Goal: Communication & Community: Answer question/provide support

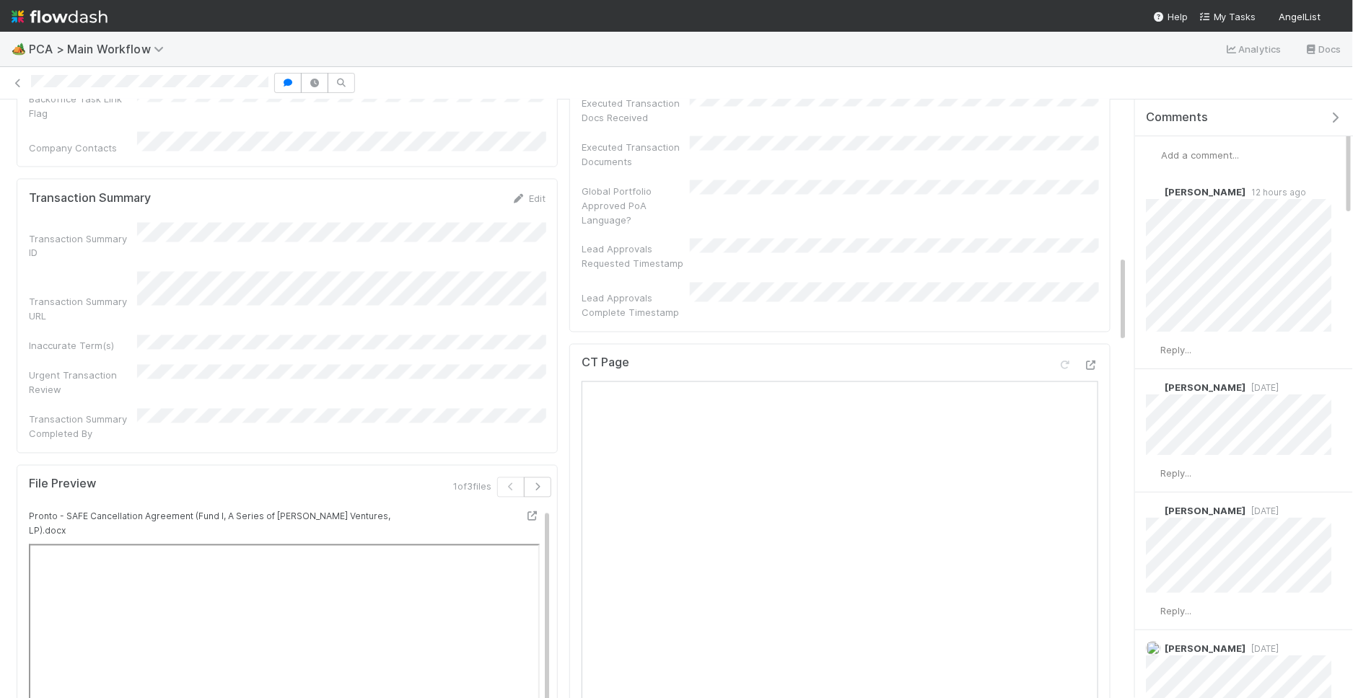
scroll to position [1270, 0]
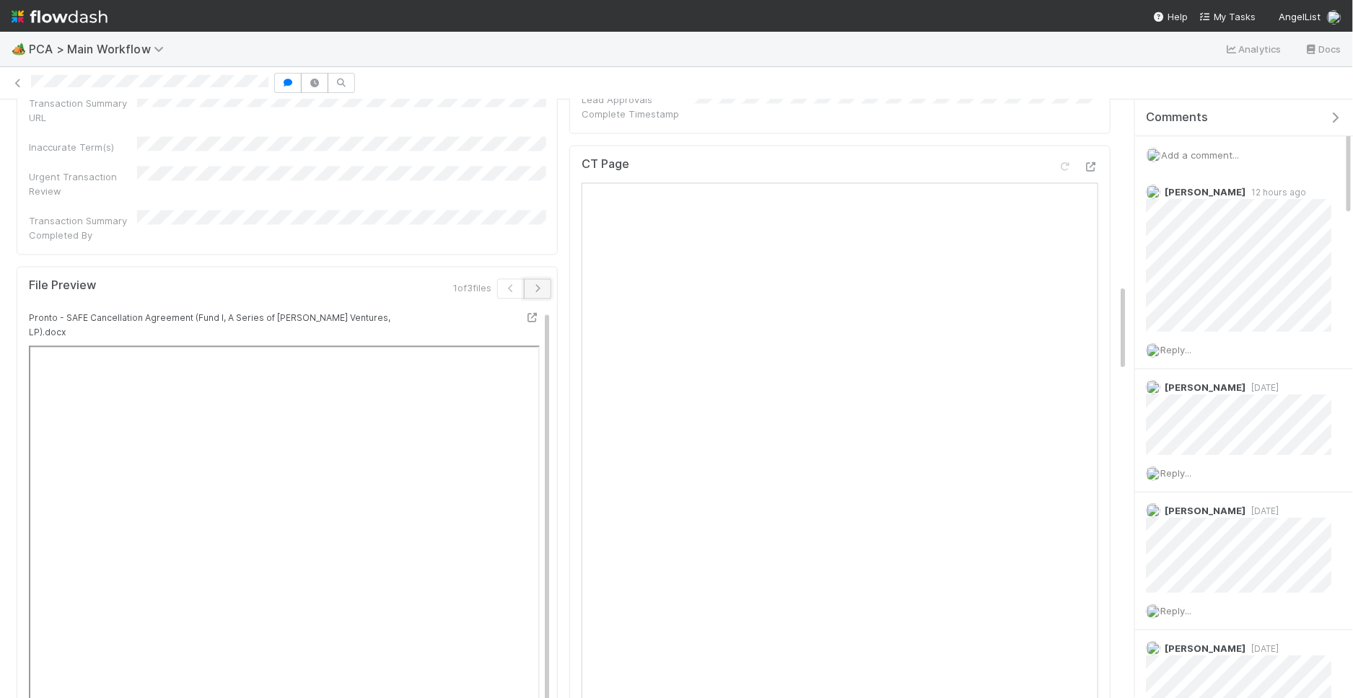
click at [539, 285] on icon "button" at bounding box center [537, 289] width 14 height 9
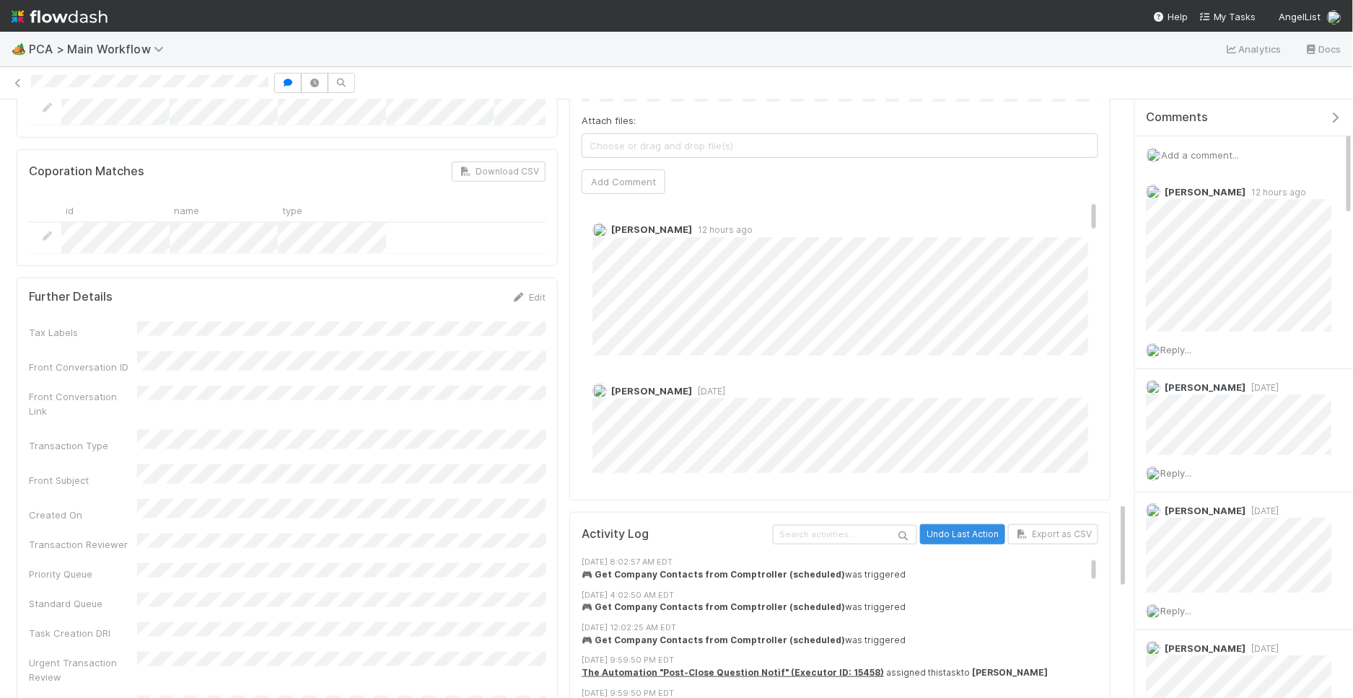
scroll to position [3151, 0]
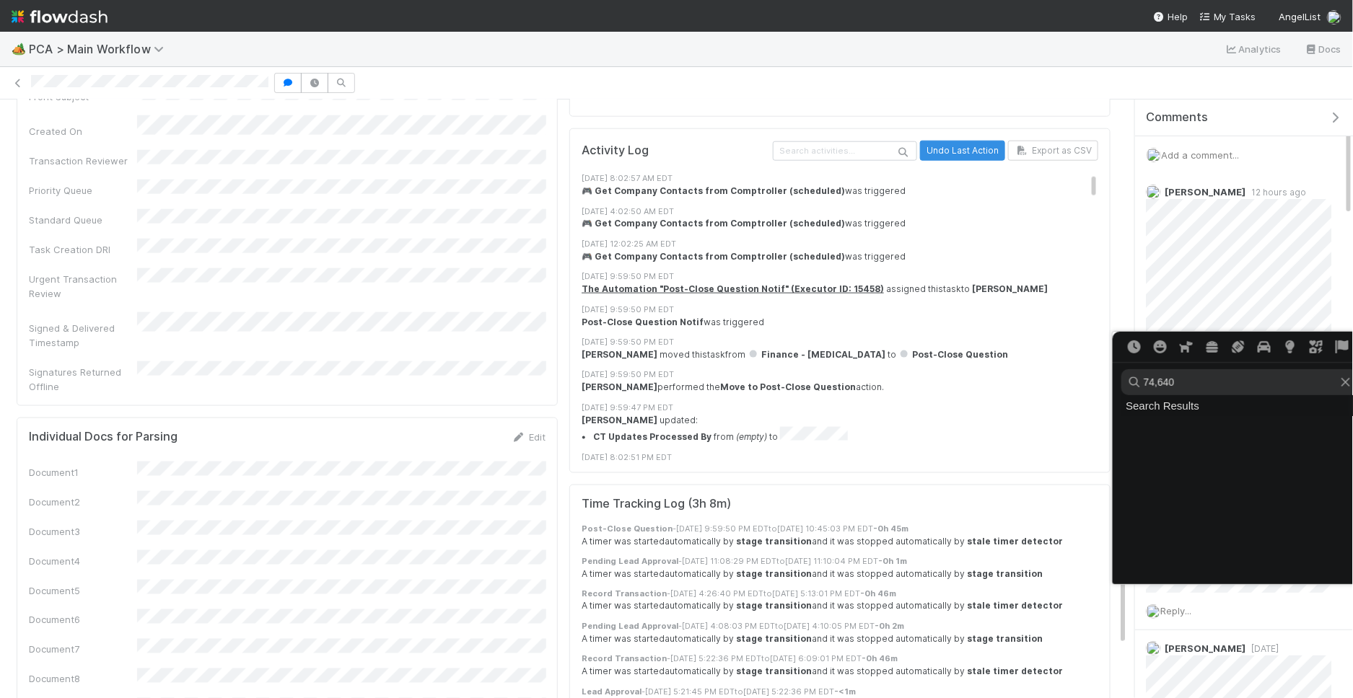
type input "74,640"
click at [1253, 296] on div at bounding box center [676, 349] width 1353 height 698
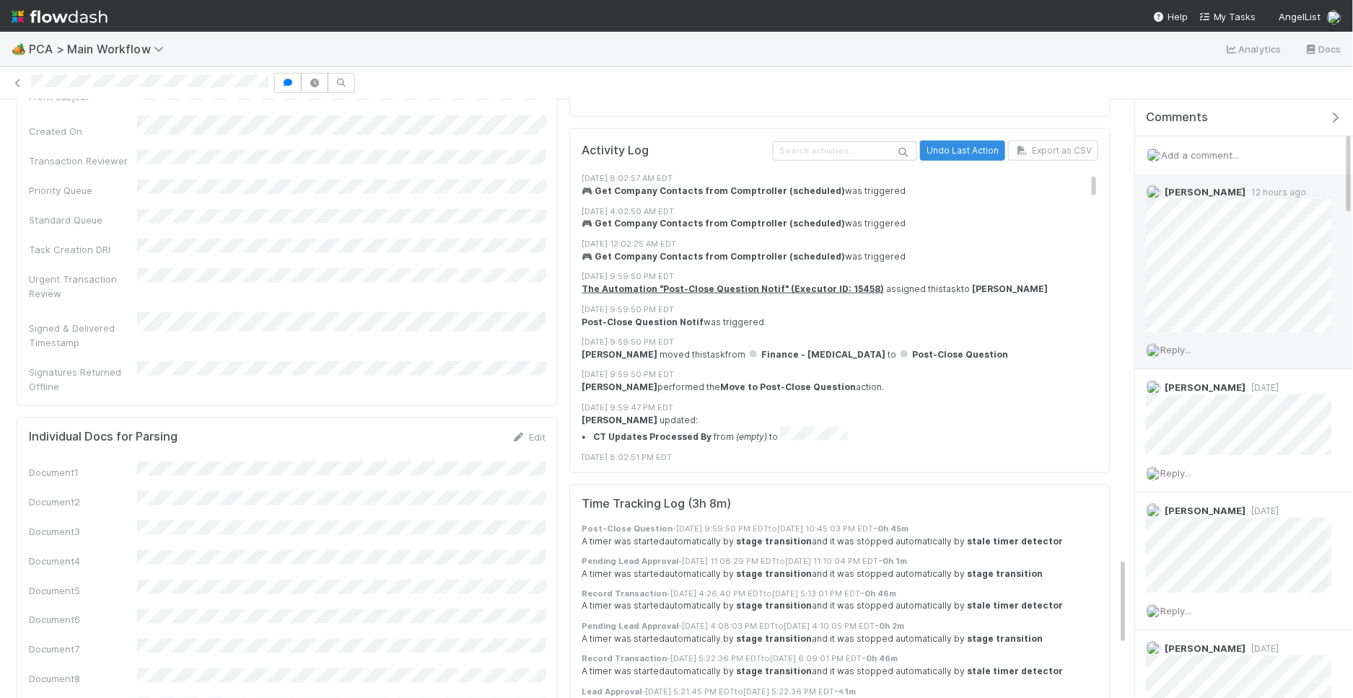
click at [1182, 344] on span "Reply..." at bounding box center [1175, 350] width 31 height 12
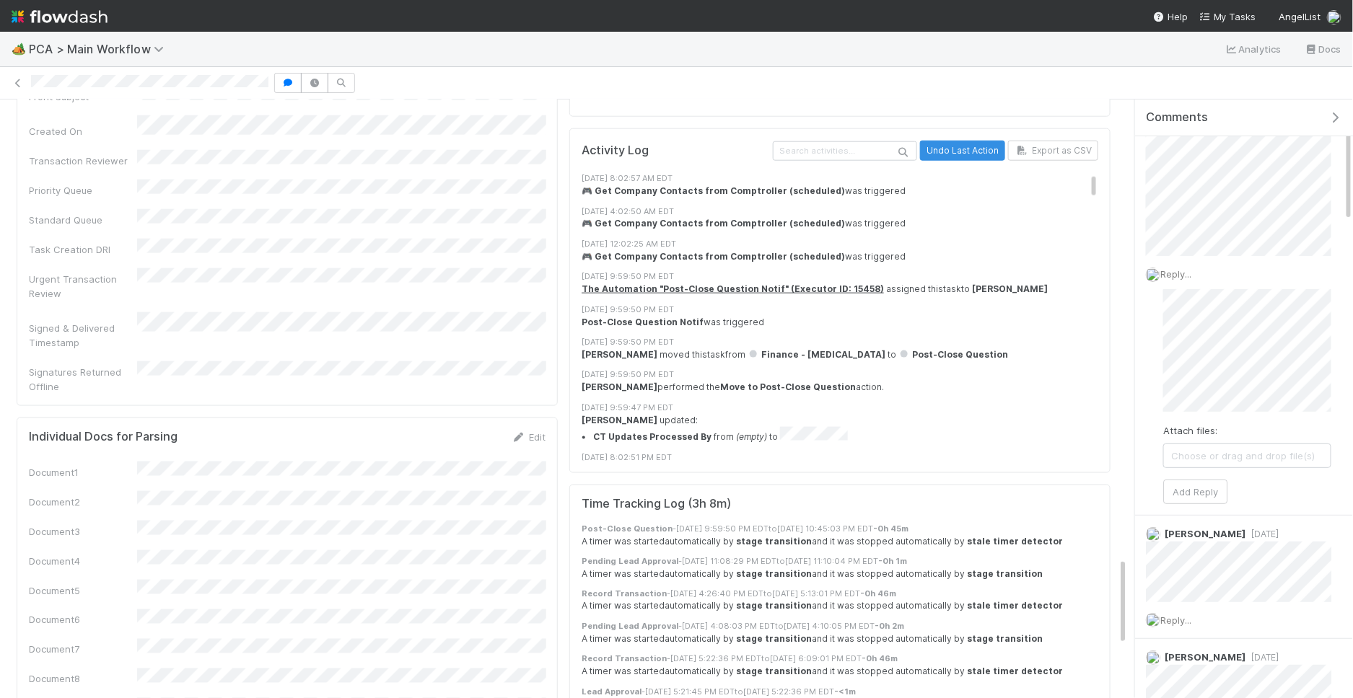
scroll to position [82, 0]
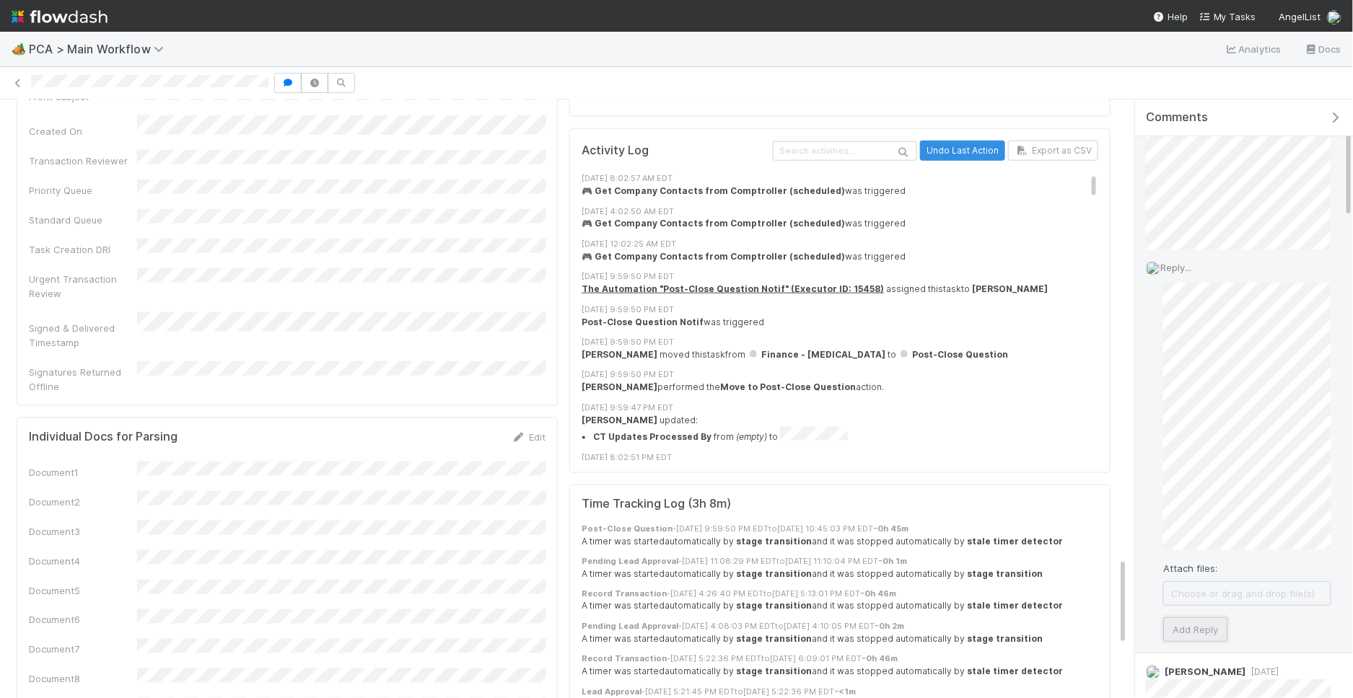
click at [1187, 633] on button "Add Reply" at bounding box center [1195, 630] width 64 height 25
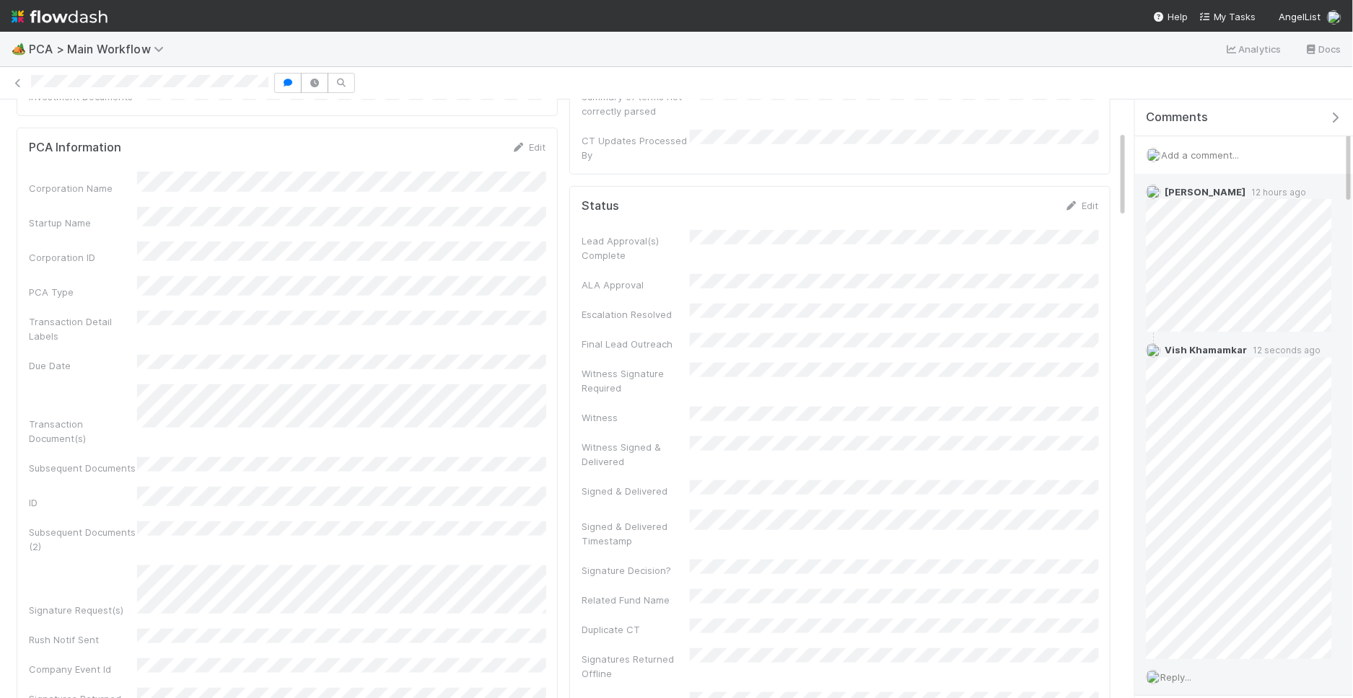
scroll to position [0, 0]
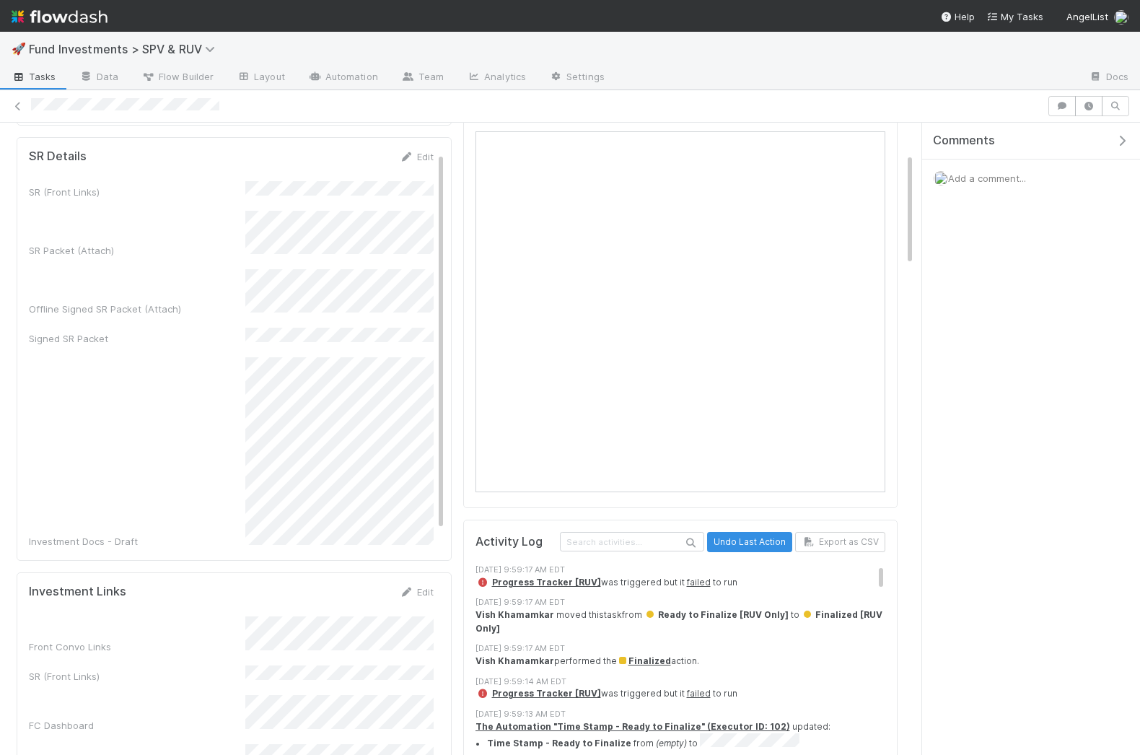
scroll to position [171, 0]
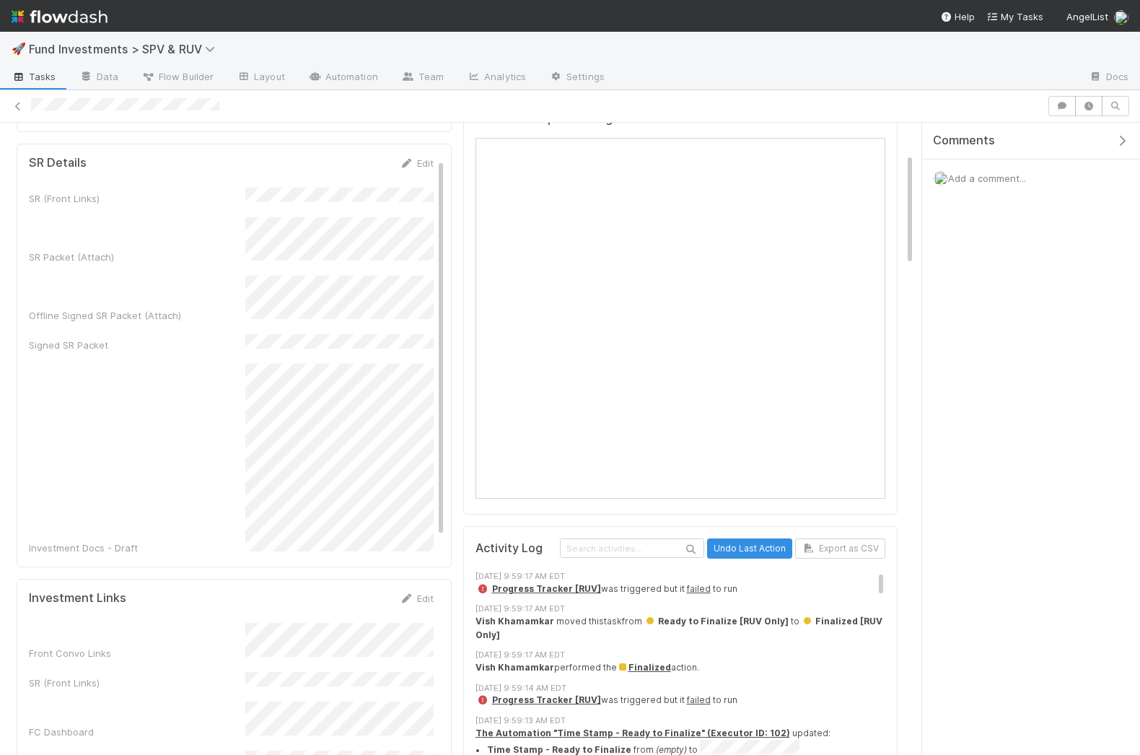
click at [353, 669] on div "Front Convo Links SR (Front Links) FC Dashboard Fund Comptroller Link" at bounding box center [231, 713] width 405 height 180
